Goal: Transaction & Acquisition: Purchase product/service

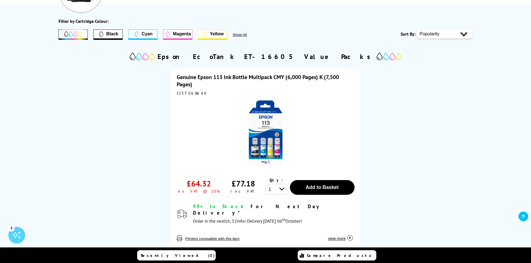
scroll to position [111, 0]
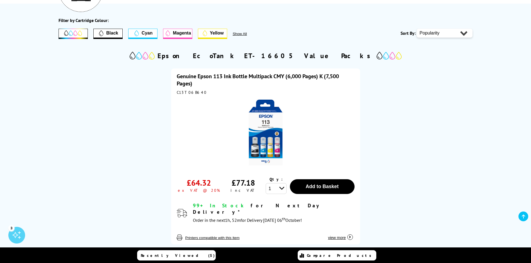
click at [261, 127] on img at bounding box center [266, 133] width 70 height 70
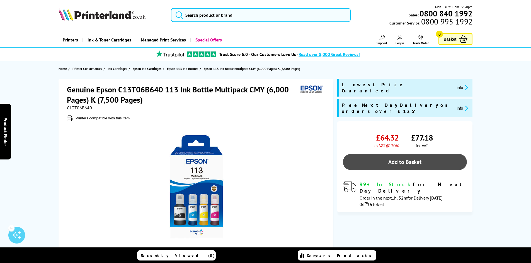
click at [403, 154] on link "Add to Basket" at bounding box center [405, 162] width 124 height 16
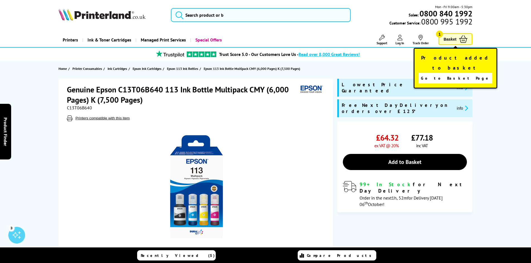
click at [464, 74] on span "Go to Basket Page" at bounding box center [455, 78] width 69 height 8
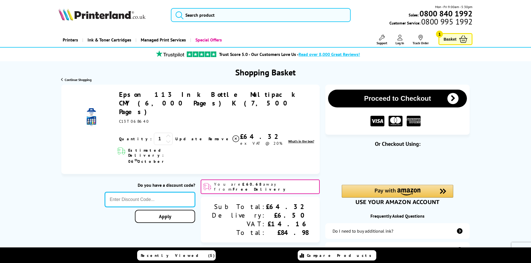
click at [168, 192] on input "text" at bounding box center [150, 199] width 91 height 15
type input "BROWSE10"
